Goal: Information Seeking & Learning: Compare options

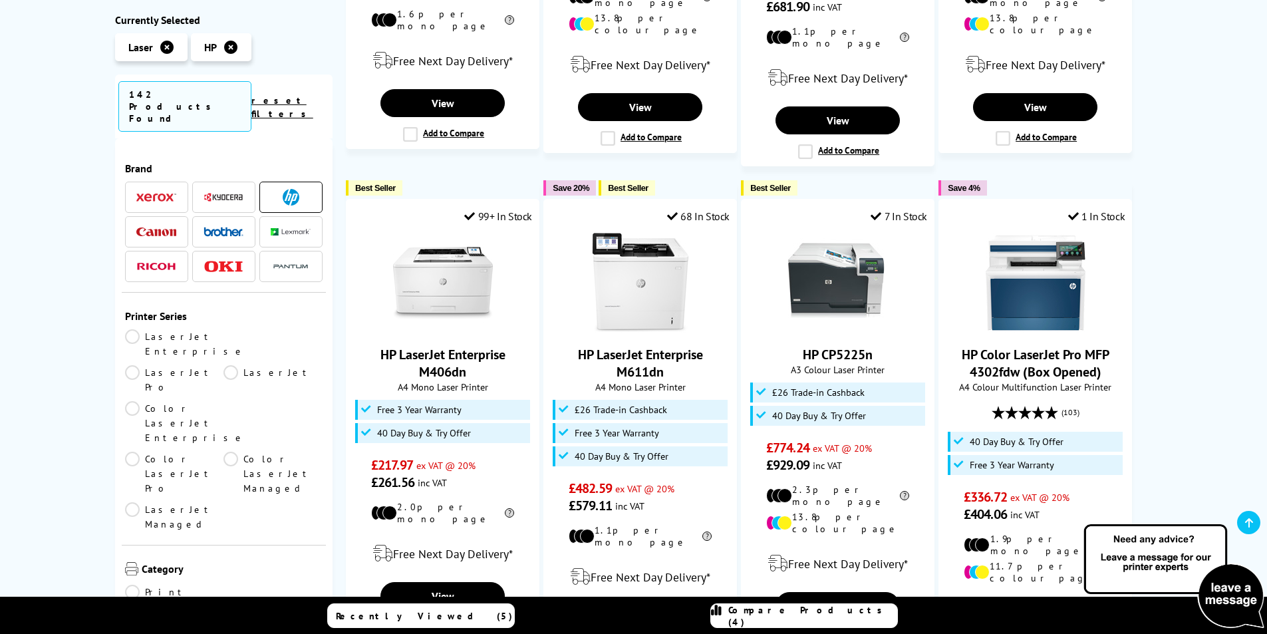
scroll to position [1197, 0]
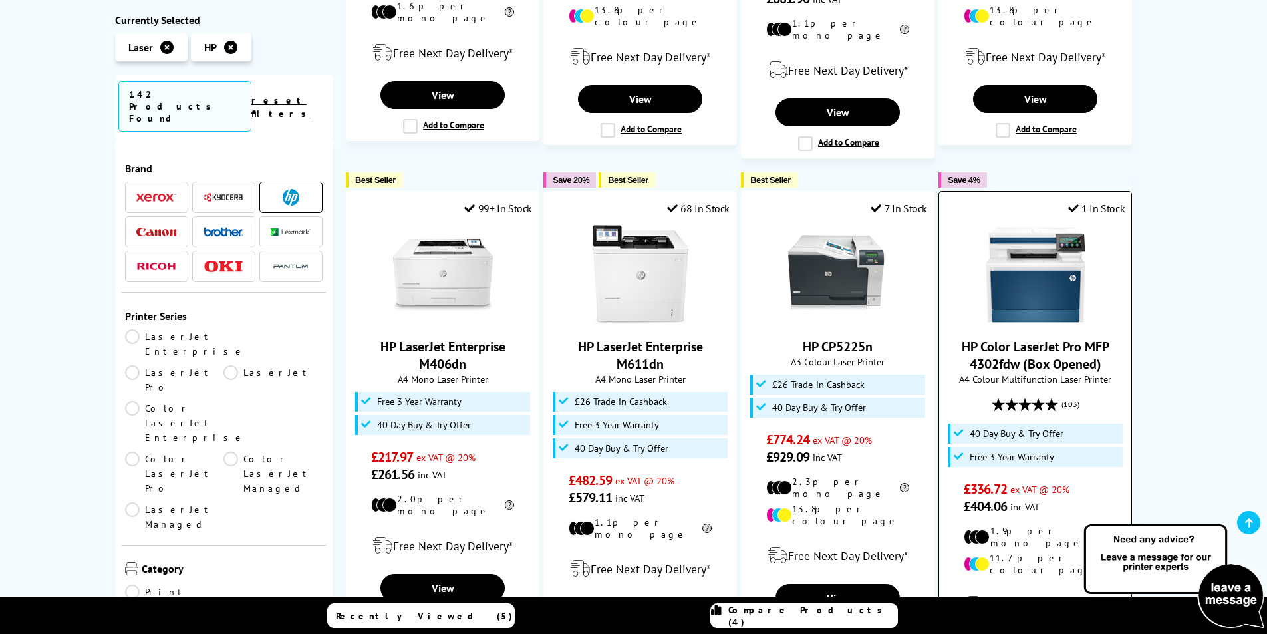
click at [1024, 338] on link "HP Color LaserJet Pro MFP 4302fdw (Box Opened)" at bounding box center [1036, 355] width 148 height 35
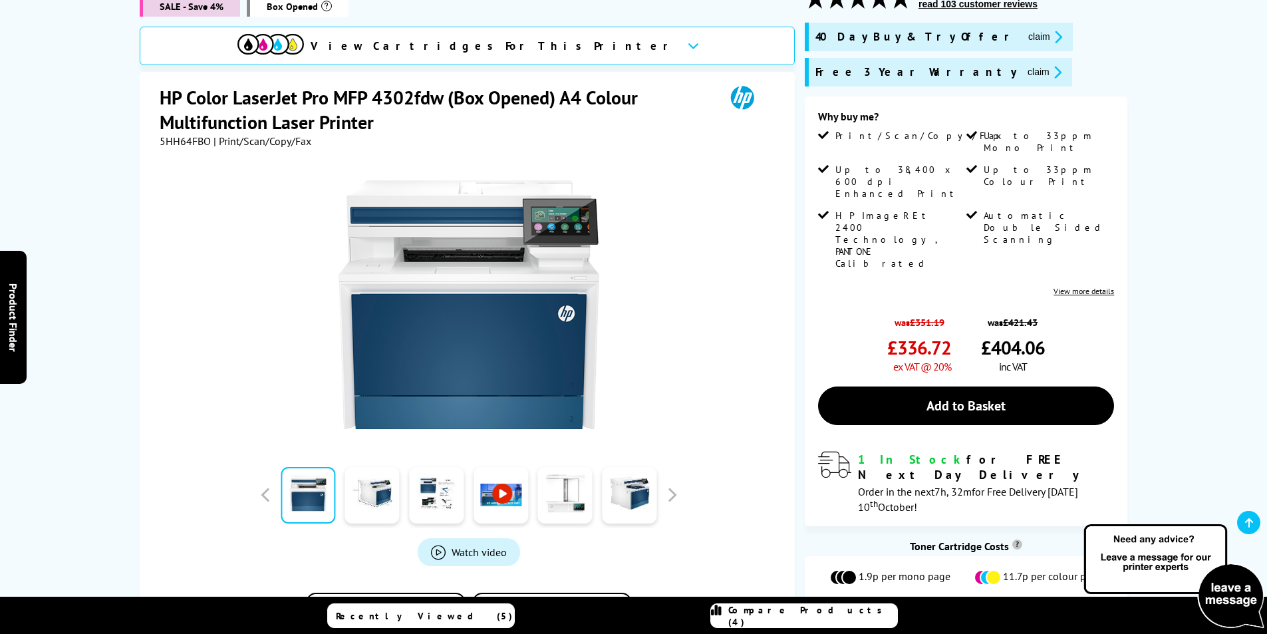
scroll to position [200, 0]
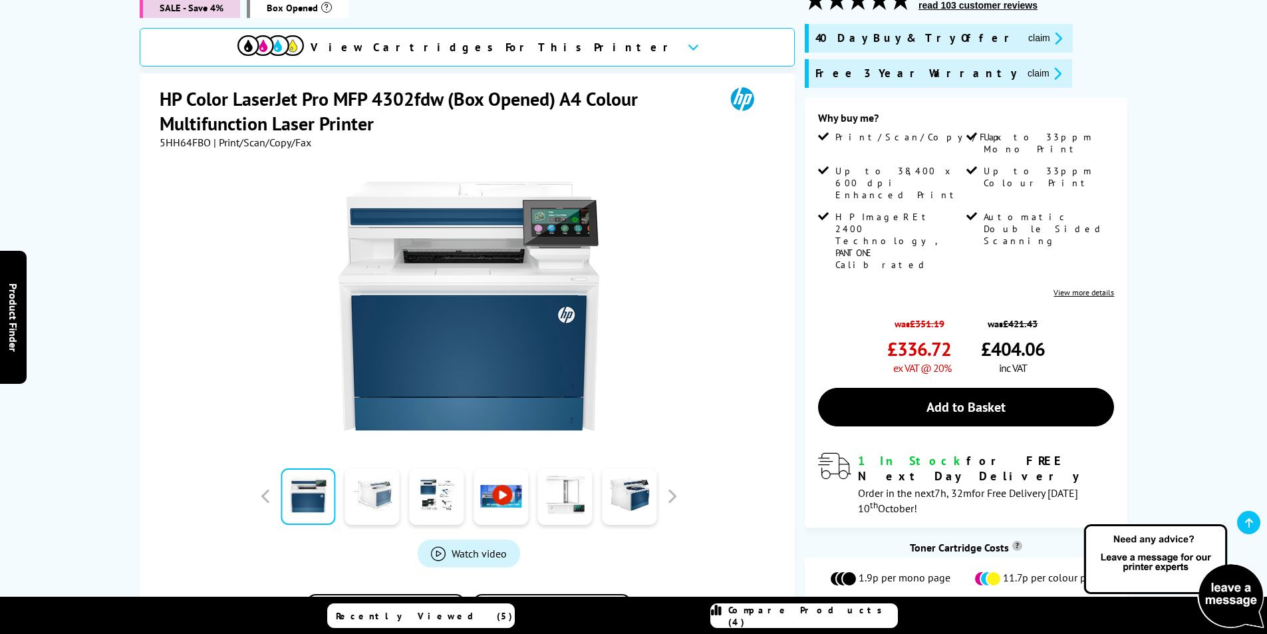
click at [374, 485] on link at bounding box center [372, 496] width 55 height 57
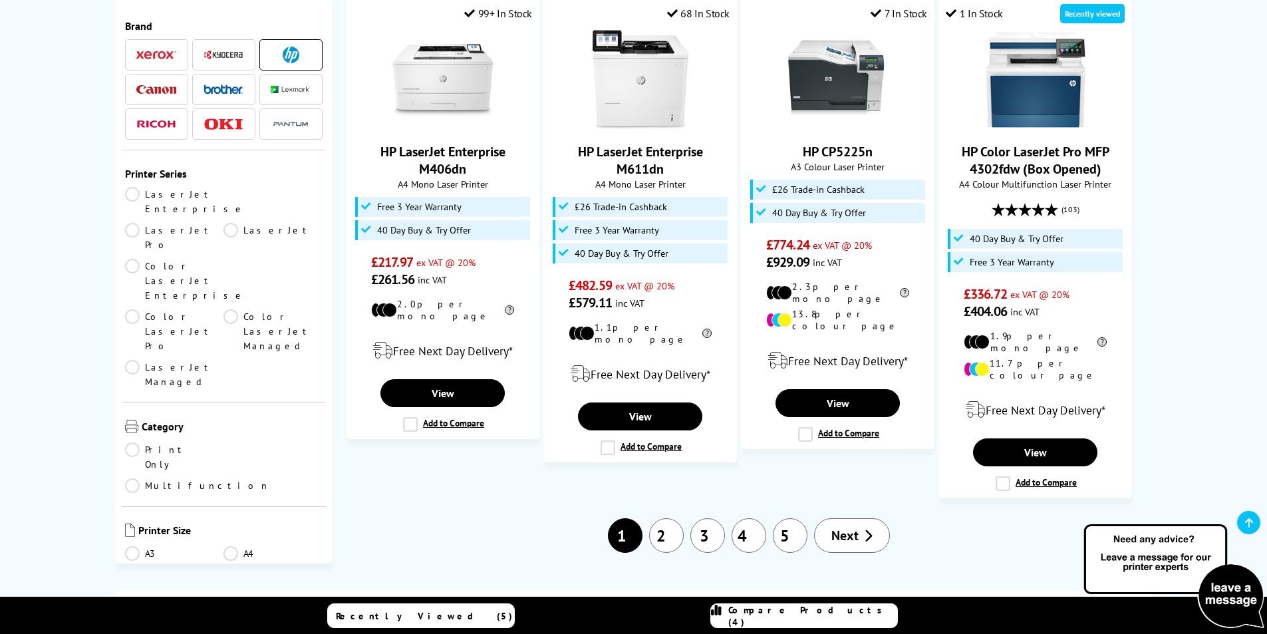
scroll to position [1463, 0]
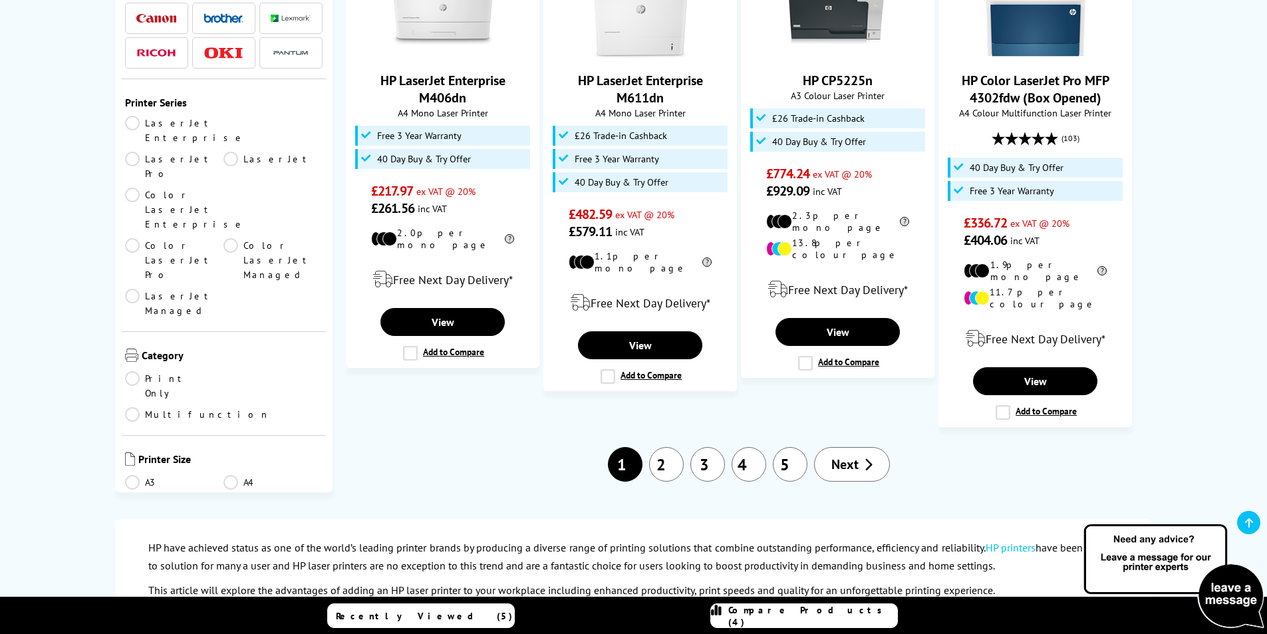
click at [668, 447] on link "2" at bounding box center [666, 464] width 35 height 35
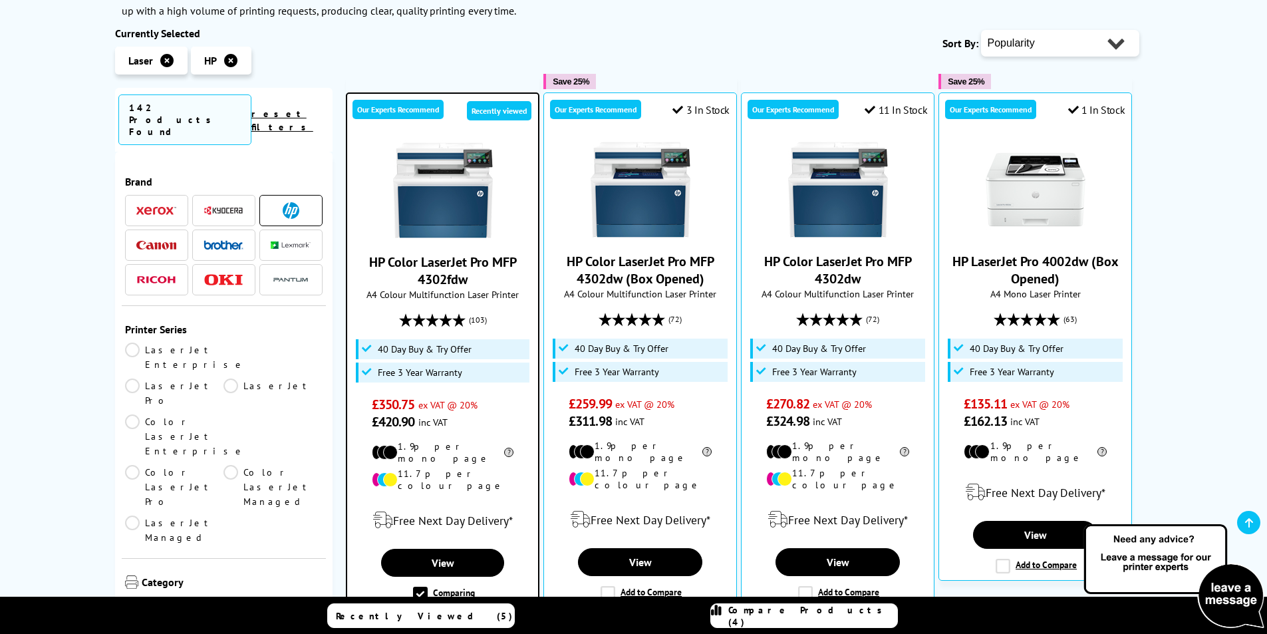
scroll to position [266, 0]
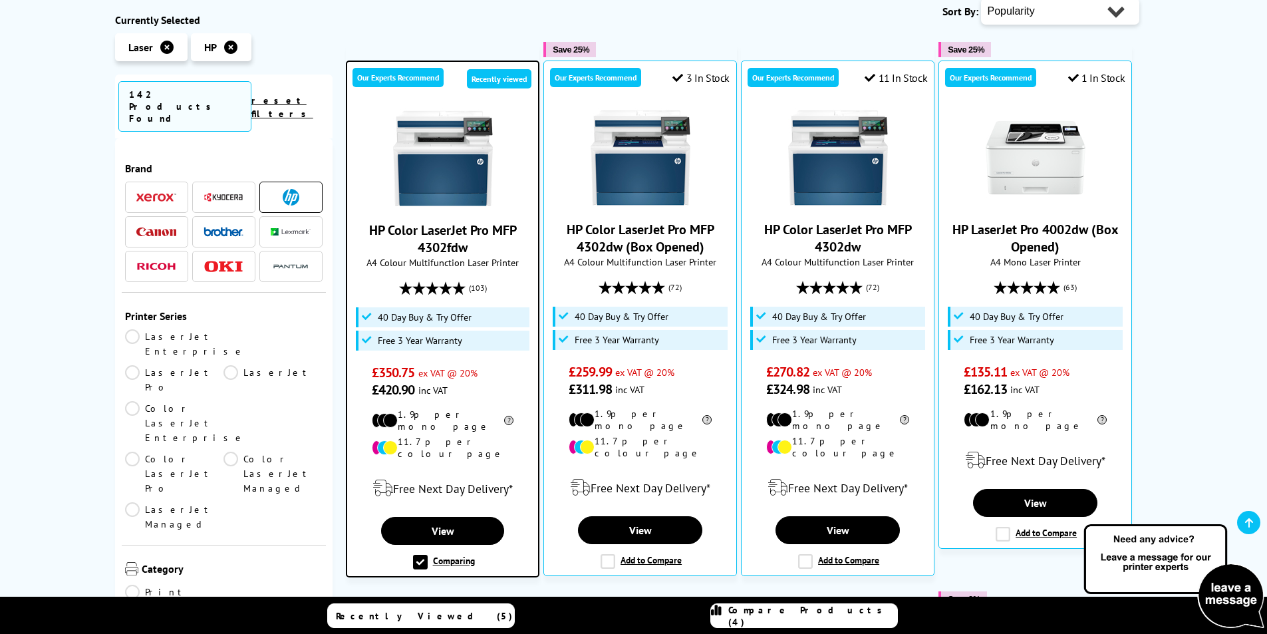
click at [448, 228] on link "HP Color LaserJet Pro MFP 4302fdw" at bounding box center [443, 238] width 148 height 35
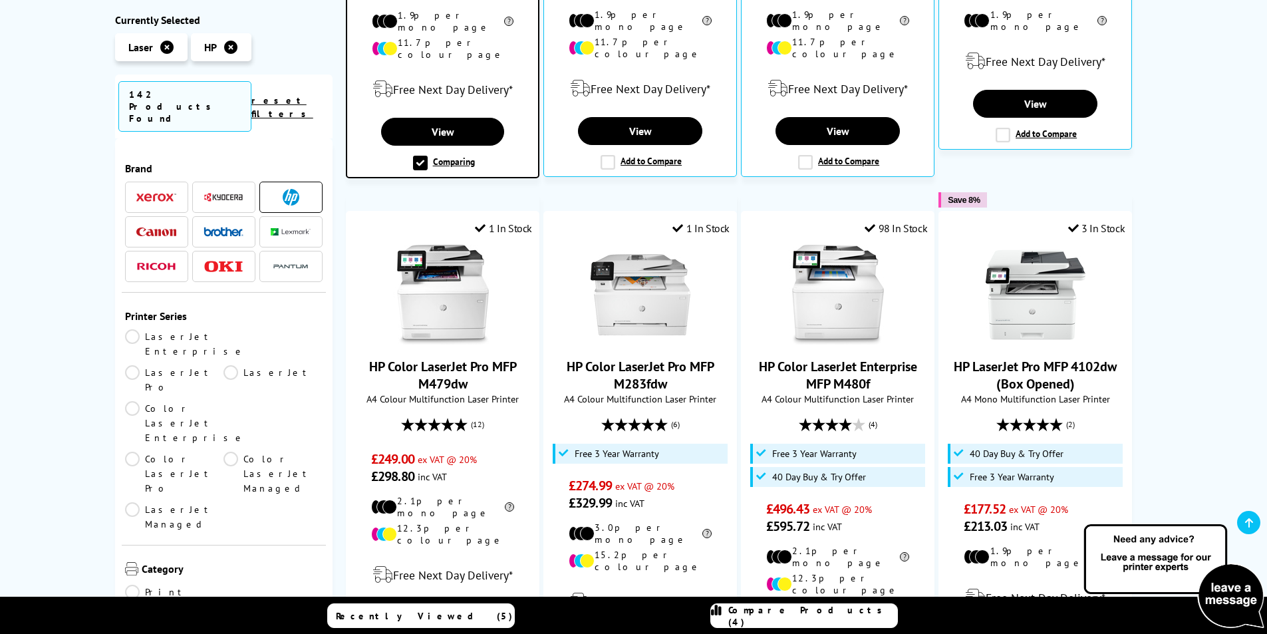
scroll to position [732, 0]
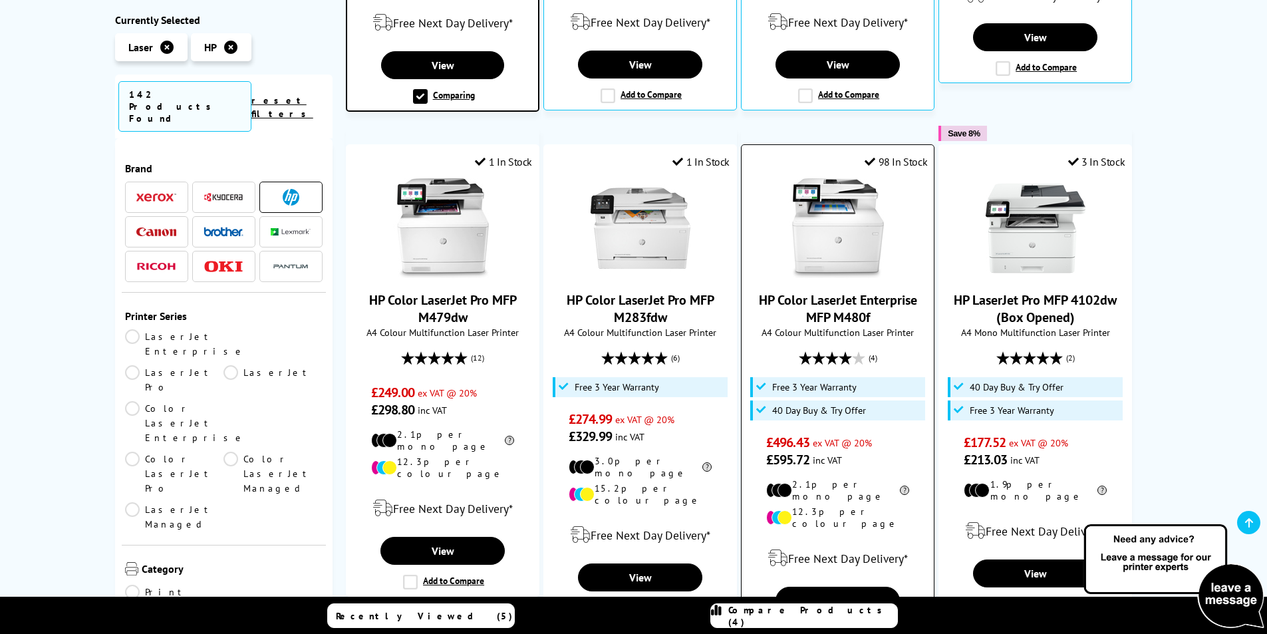
click at [837, 291] on link "HP Color LaserJet Enterprise MFP M480f" at bounding box center [838, 308] width 158 height 35
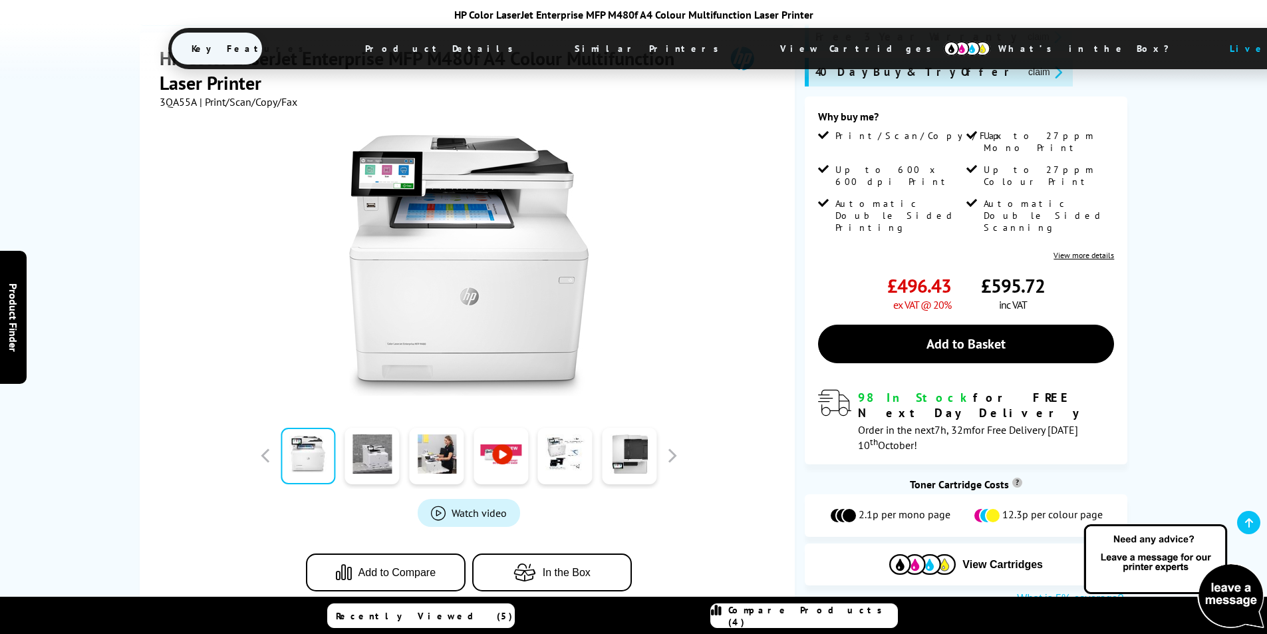
scroll to position [266, 0]
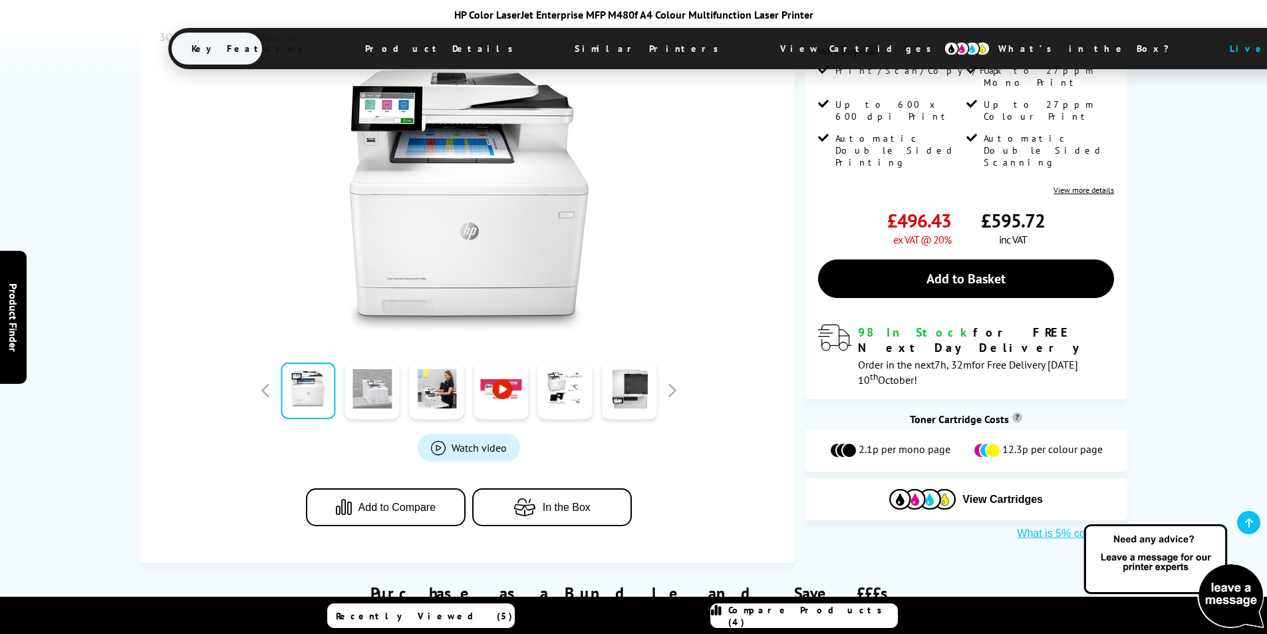
click at [359, 408] on link at bounding box center [372, 390] width 55 height 57
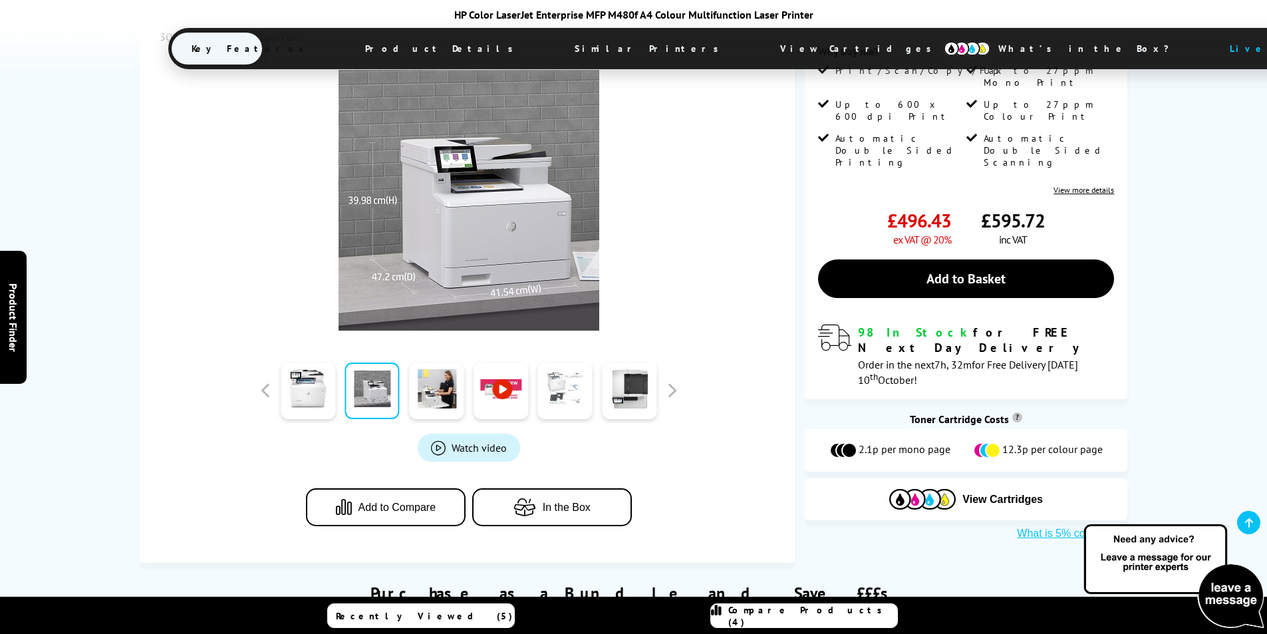
click at [561, 396] on link at bounding box center [565, 390] width 55 height 57
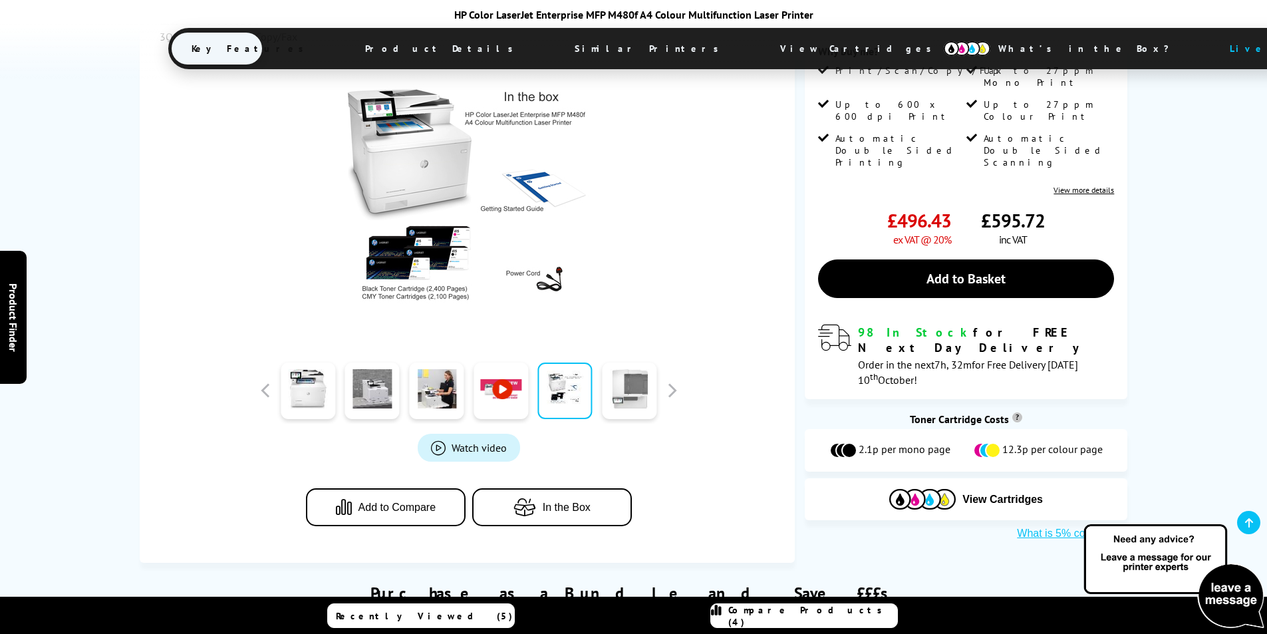
click at [638, 394] on link at bounding box center [629, 390] width 55 height 57
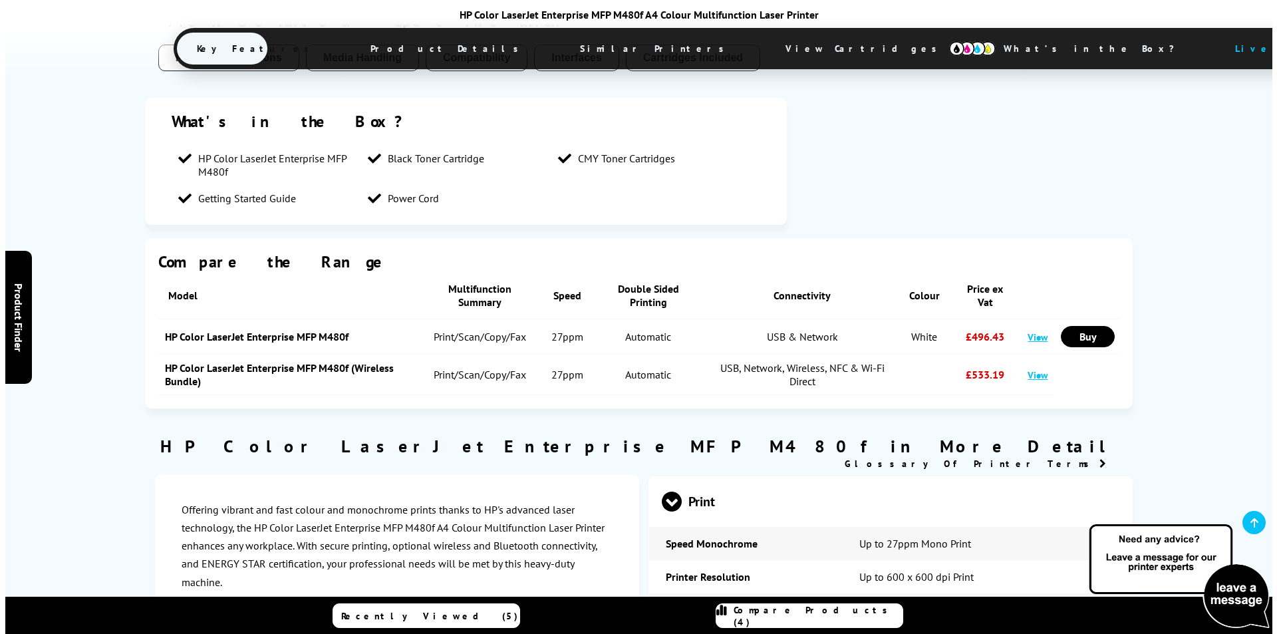
scroll to position [1663, 0]
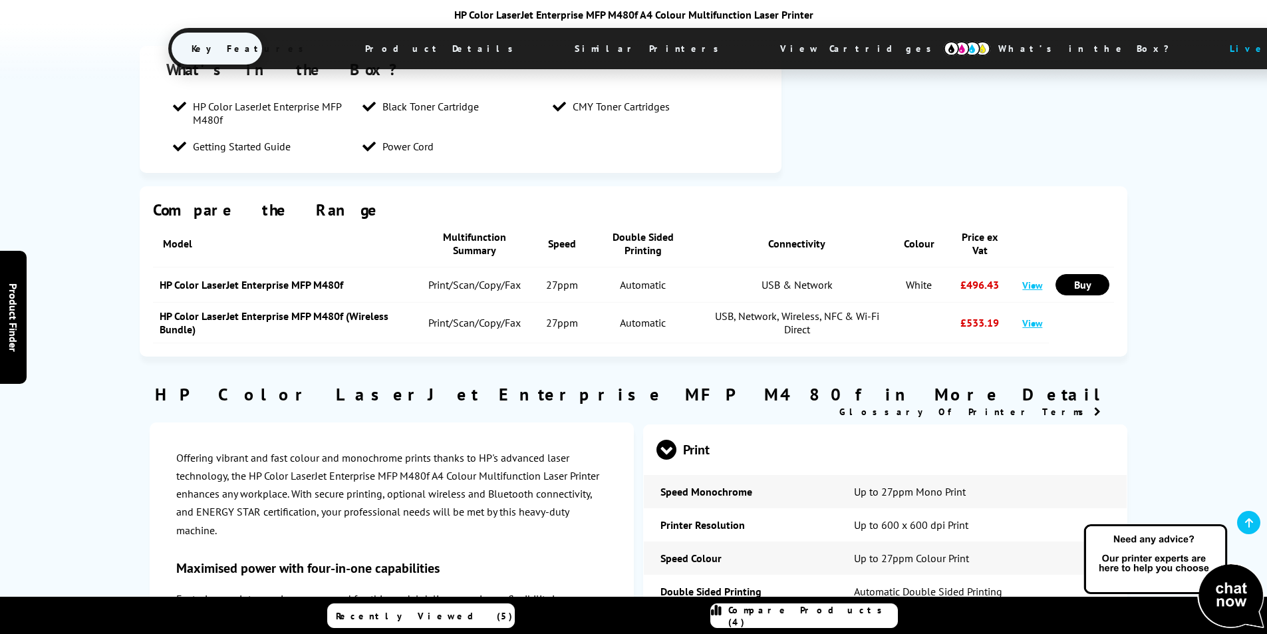
click at [791, 617] on span "Compare Products (4)" at bounding box center [812, 616] width 169 height 24
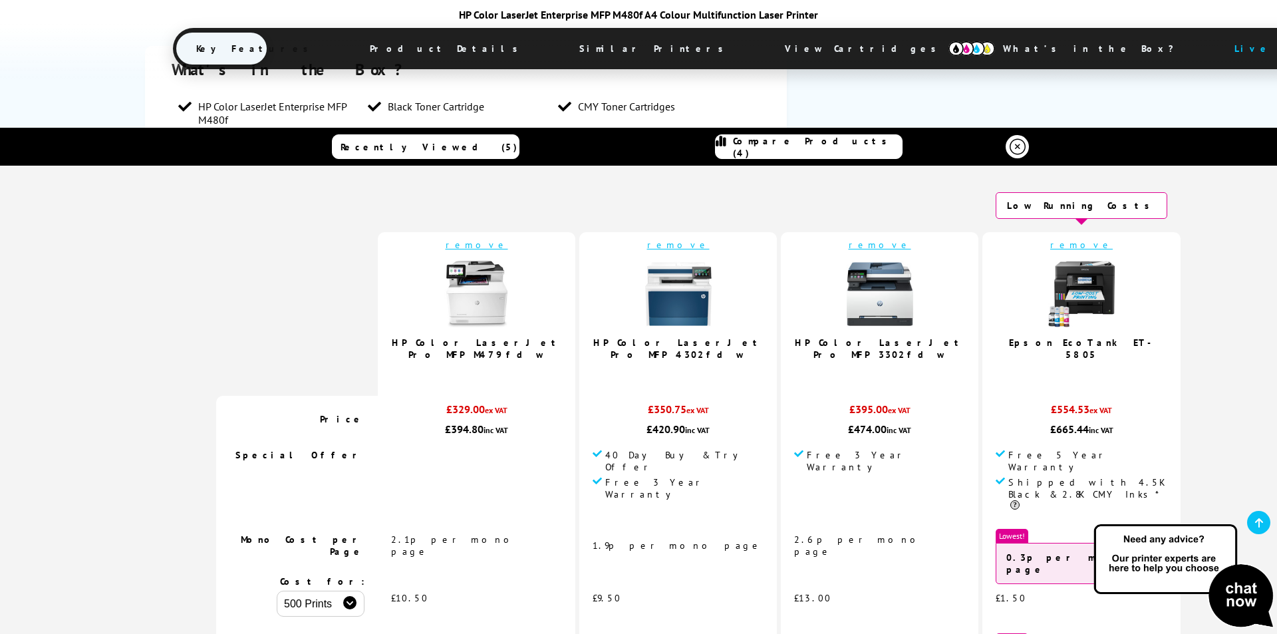
click at [1050, 243] on link "remove" at bounding box center [1081, 245] width 63 height 12
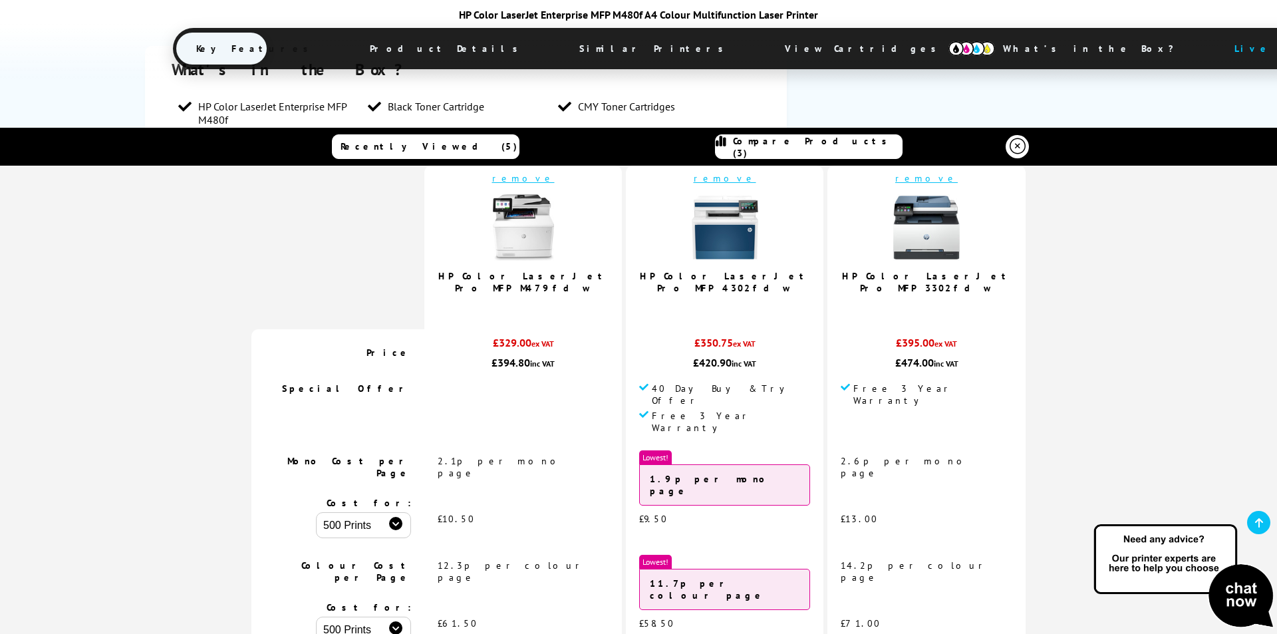
scroll to position [0, 0]
